Goal: Task Accomplishment & Management: Complete application form

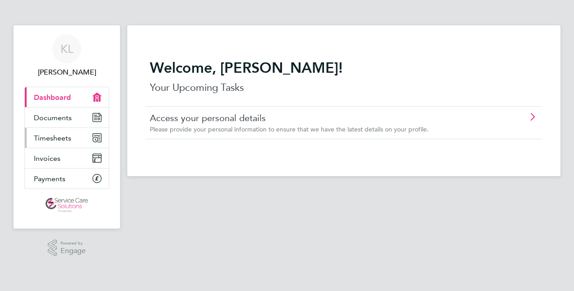
click at [69, 139] on span "Timesheets" at bounding box center [52, 138] width 37 height 9
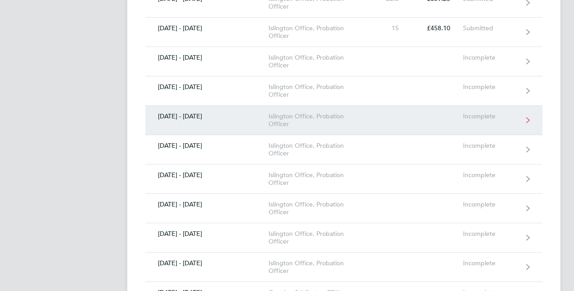
scroll to position [406, 0]
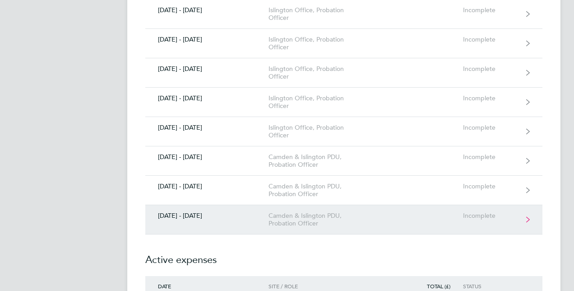
click at [484, 212] on div "Incomplete" at bounding box center [491, 216] width 56 height 8
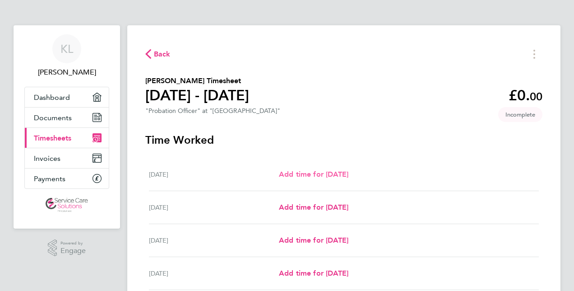
click at [289, 173] on span "Add time for [DATE]" at bounding box center [314, 174] width 70 height 9
select select "30"
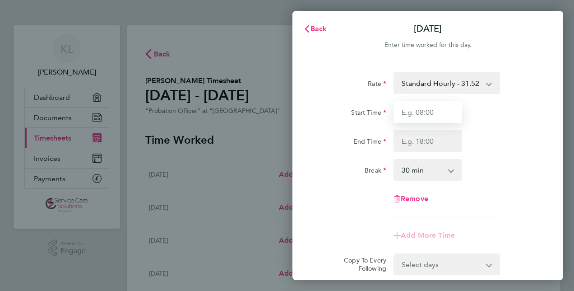
click at [441, 110] on input "Start Time" at bounding box center [428, 112] width 69 height 22
type input "09:00"
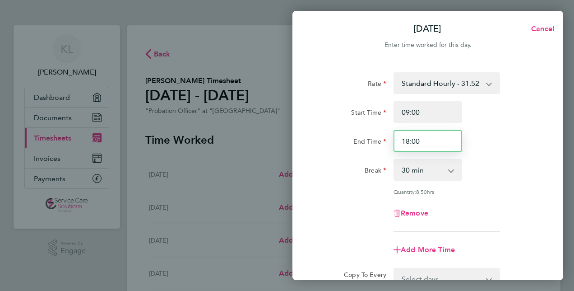
click at [421, 140] on input "18:00" at bounding box center [428, 141] width 69 height 22
type input "17:00"
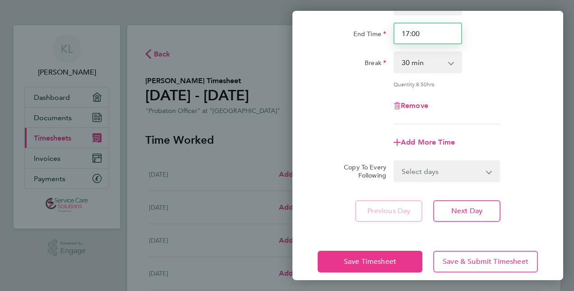
scroll to position [117, 0]
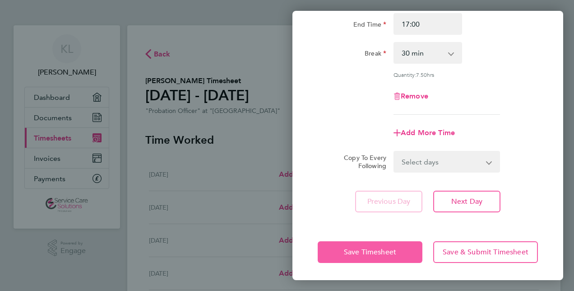
click at [388, 246] on button "Save Timesheet" at bounding box center [370, 252] width 105 height 22
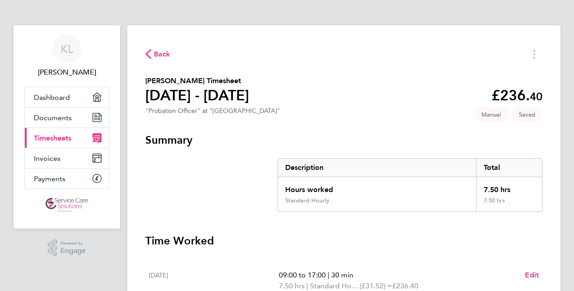
scroll to position [135, 0]
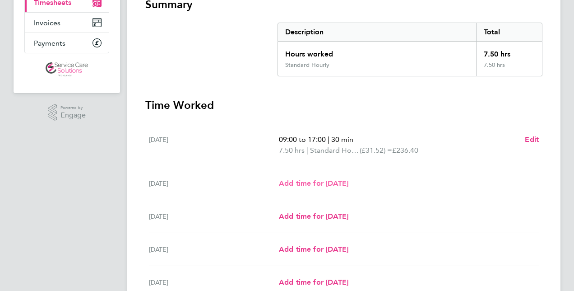
click at [307, 184] on span "Add time for [DATE]" at bounding box center [314, 183] width 70 height 9
select select "30"
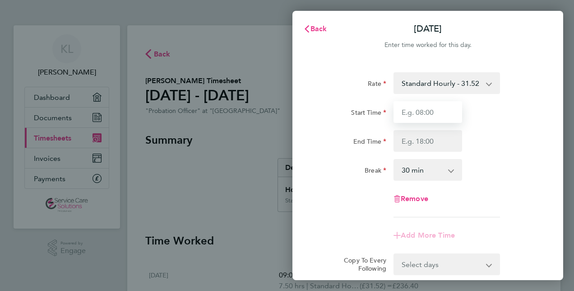
click at [415, 112] on input "Start Time" at bounding box center [428, 112] width 69 height 22
type input "10:00"
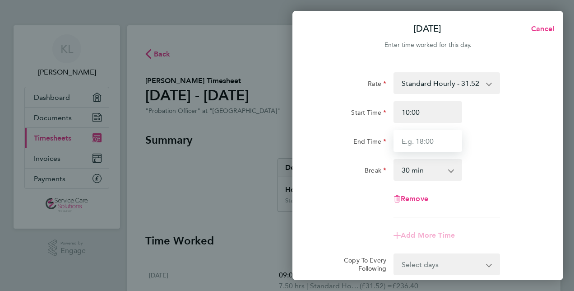
click at [399, 139] on input "End Time" at bounding box center [428, 141] width 69 height 22
type input "18:00"
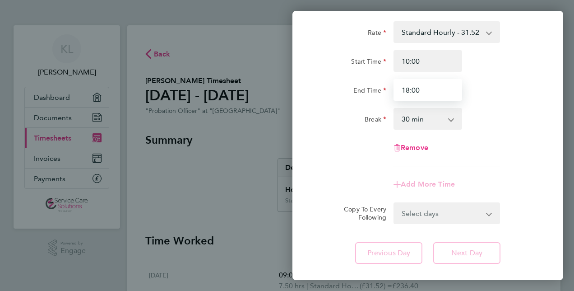
scroll to position [103, 0]
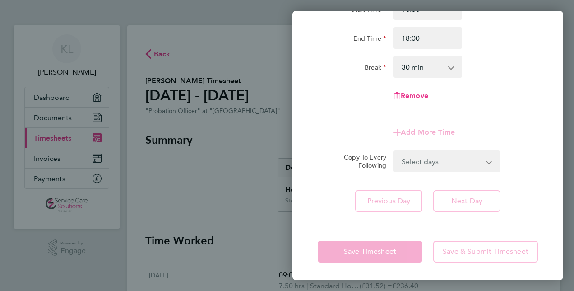
click at [381, 249] on div "Save Timesheet Save & Submit Timesheet" at bounding box center [428, 252] width 271 height 58
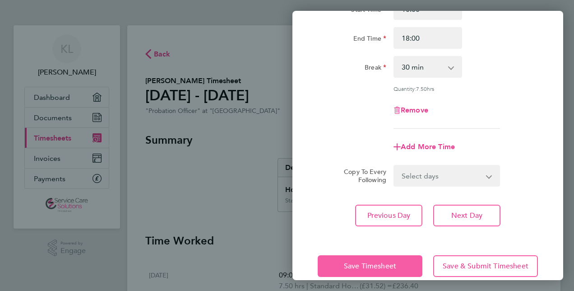
click at [374, 265] on span "Save Timesheet" at bounding box center [370, 265] width 52 height 9
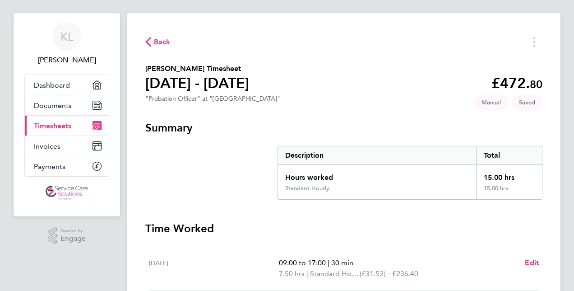
scroll to position [135, 0]
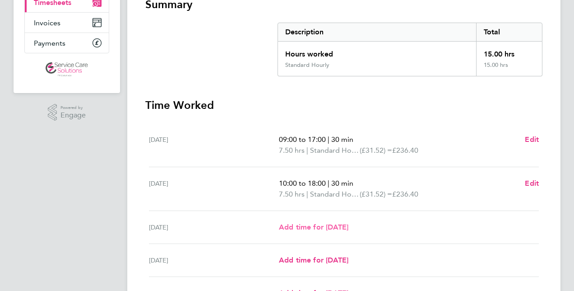
click at [296, 225] on span "Add time for [DATE]" at bounding box center [314, 227] width 70 height 9
select select "30"
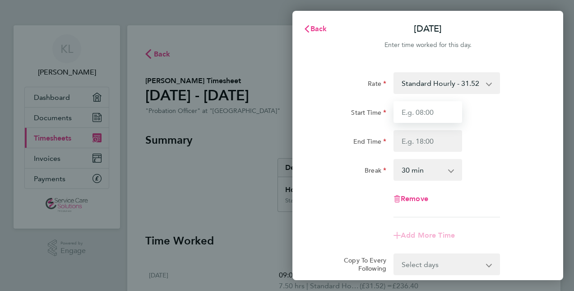
click at [432, 111] on input "Start Time" at bounding box center [428, 112] width 69 height 22
type input "09:00"
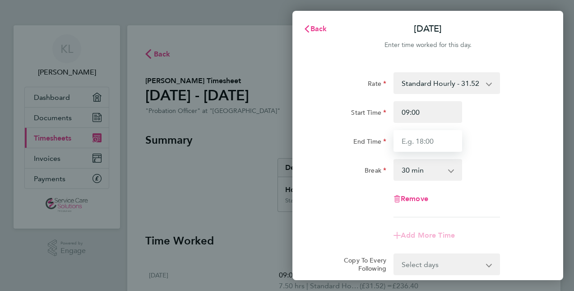
click at [443, 146] on input "End Time" at bounding box center [428, 141] width 69 height 22
type input "17:00"
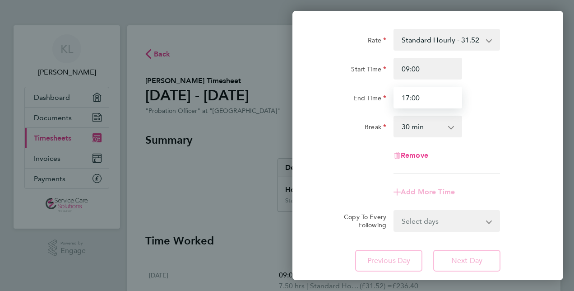
scroll to position [103, 0]
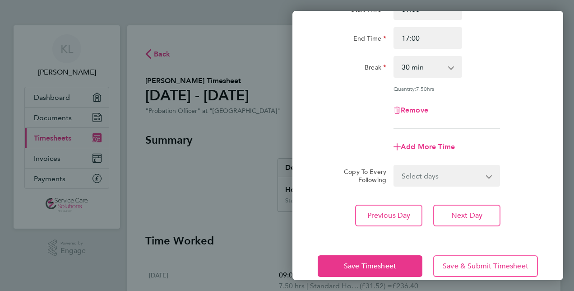
click at [386, 246] on div "Save Timesheet Save & Submit Timesheet" at bounding box center [428, 266] width 271 height 58
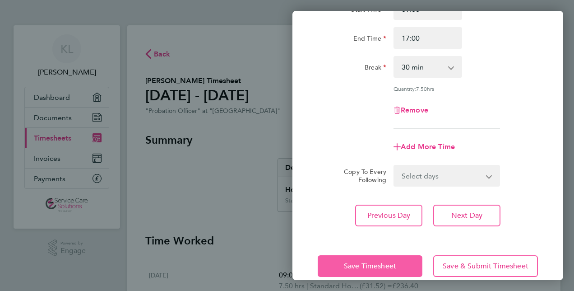
drag, startPoint x: 379, startPoint y: 263, endPoint x: 376, endPoint y: 258, distance: 5.8
click at [379, 263] on span "Save Timesheet" at bounding box center [370, 265] width 52 height 9
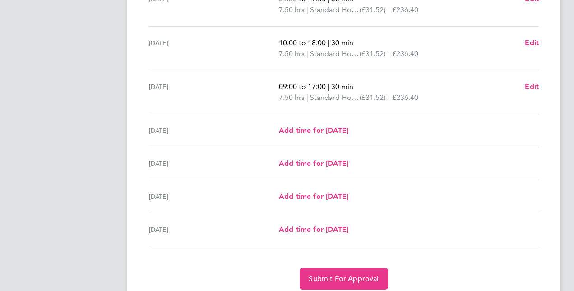
scroll to position [309, 0]
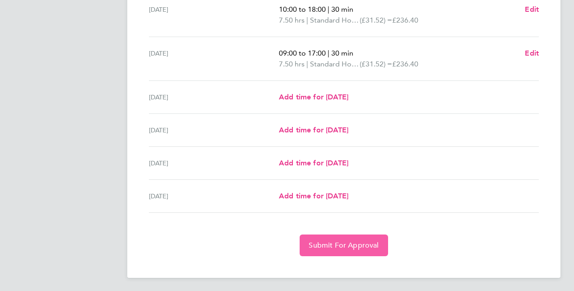
click at [335, 242] on span "Submit For Approval" at bounding box center [344, 245] width 70 height 9
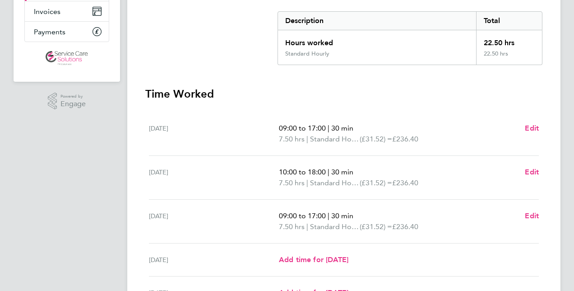
scroll to position [40, 0]
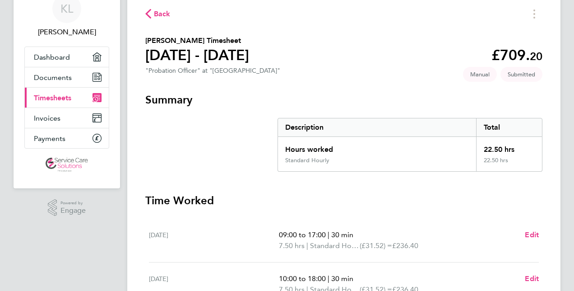
drag, startPoint x: 448, startPoint y: 105, endPoint x: 443, endPoint y: 104, distance: 4.6
click at [444, 104] on h3 "Summary" at bounding box center [343, 100] width 397 height 14
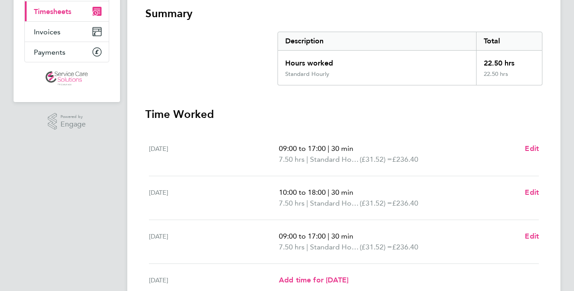
scroll to position [85, 0]
